Goal: Information Seeking & Learning: Learn about a topic

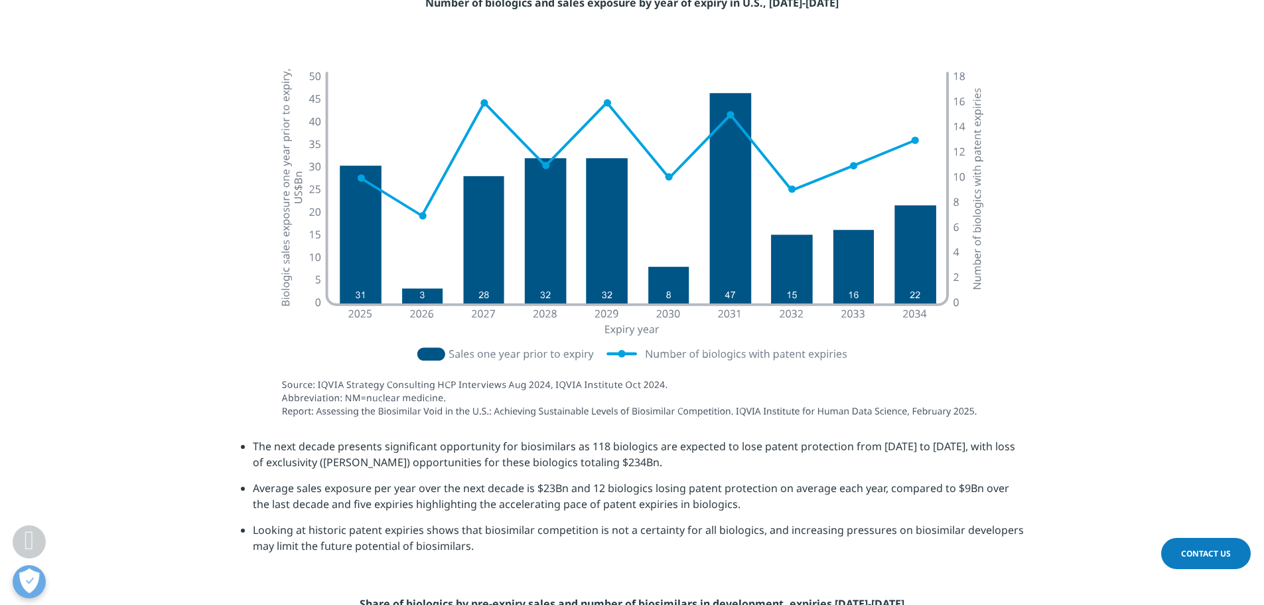
scroll to position [1685, 0]
